Goal: Task Accomplishment & Management: Manage account settings

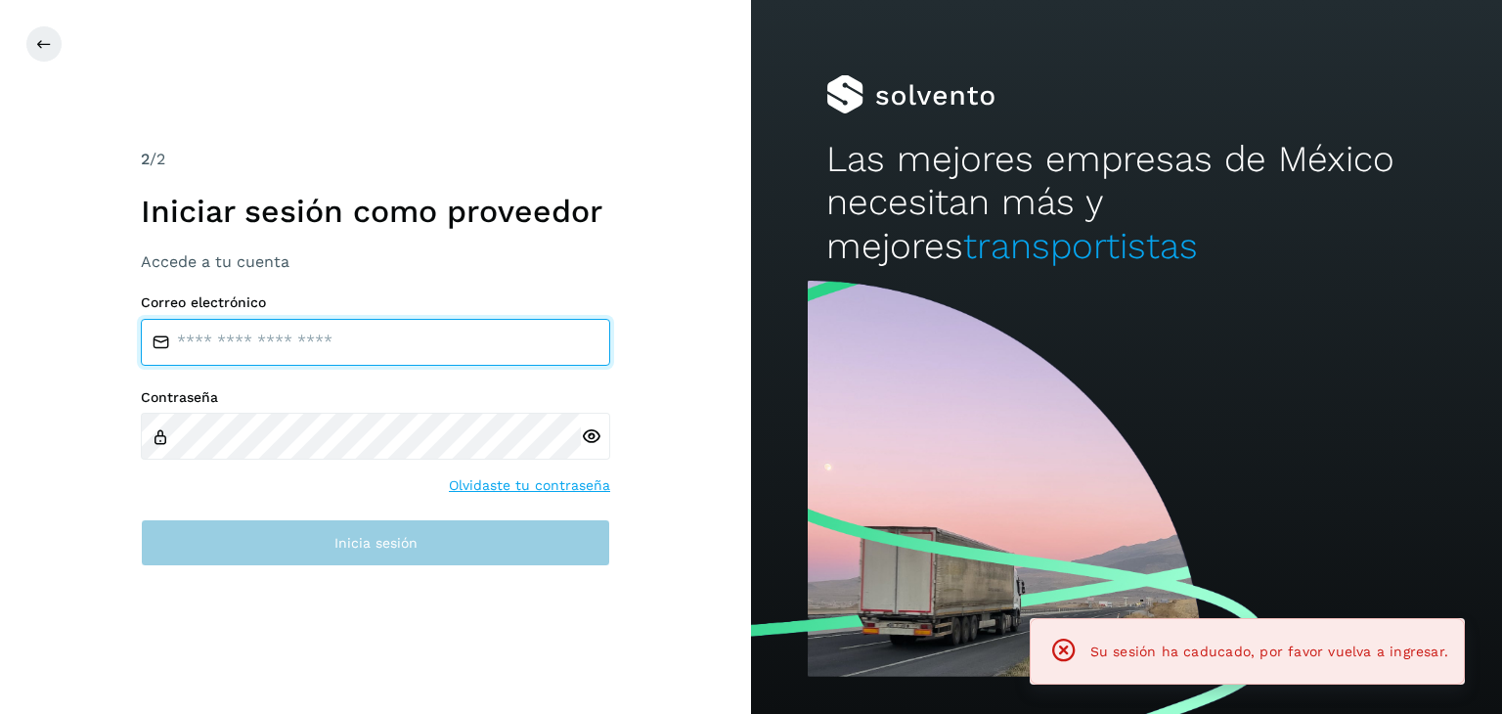
type input "**********"
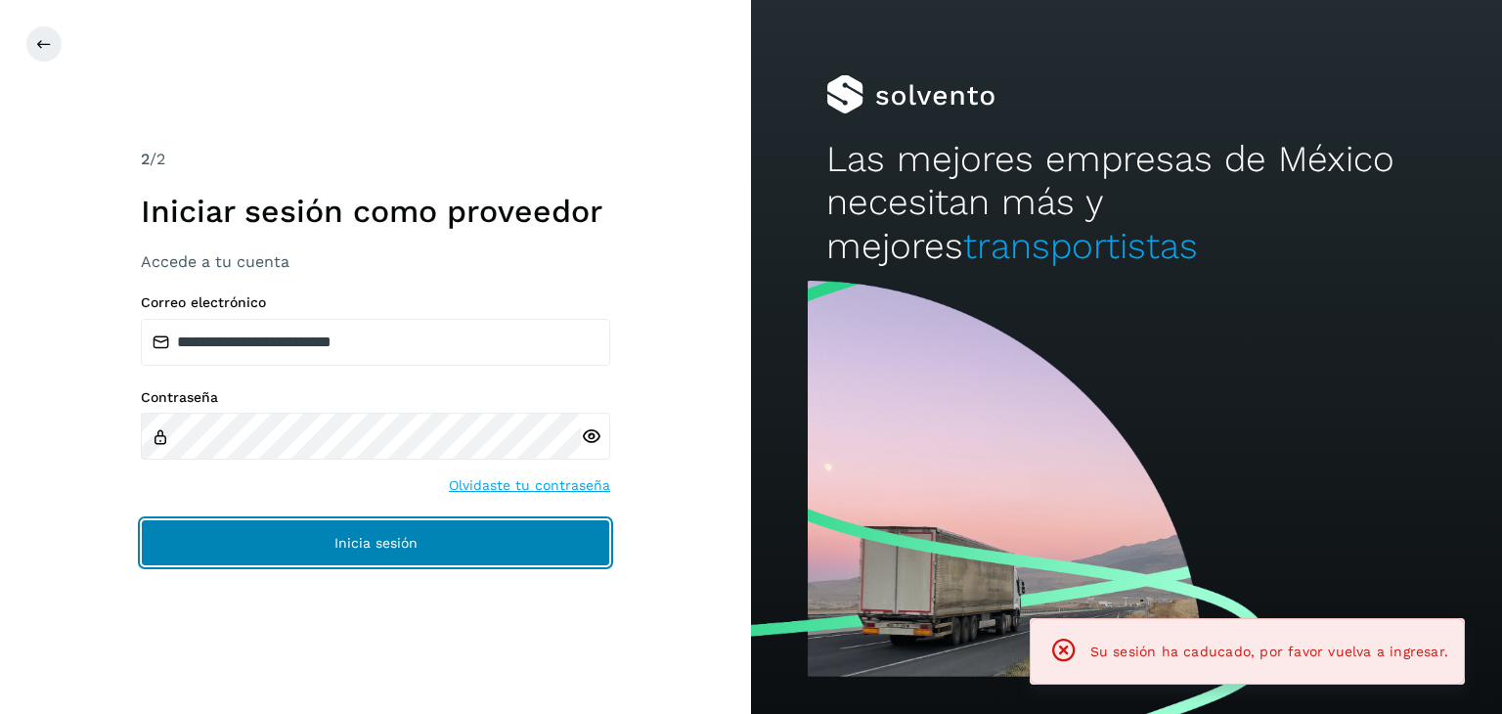
click at [317, 553] on button "Inicia sesión" at bounding box center [375, 542] width 469 height 47
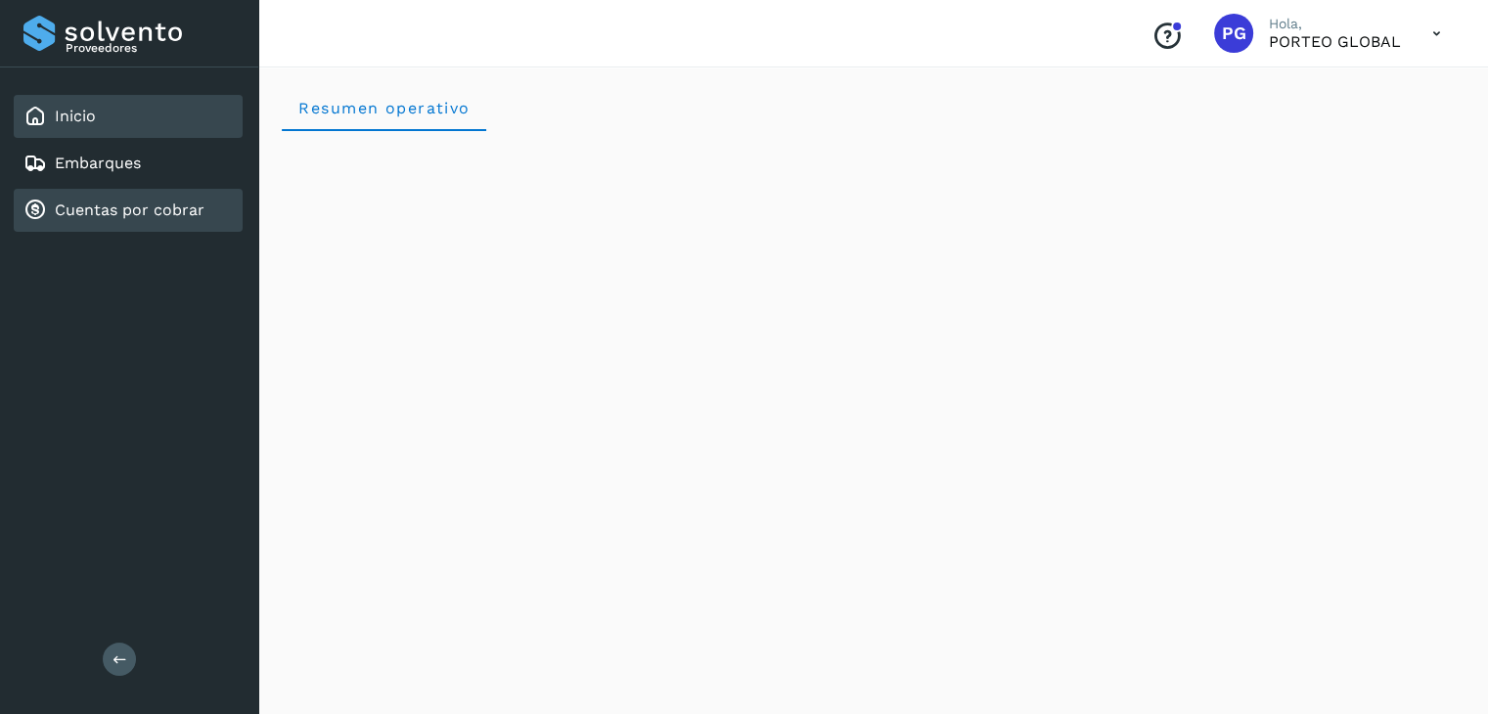
click at [133, 193] on div "Cuentas por cobrar" at bounding box center [128, 210] width 229 height 43
